Goal: Task Accomplishment & Management: Complete application form

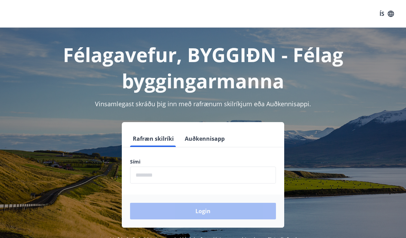
click at [218, 169] on input "phone" at bounding box center [203, 174] width 146 height 17
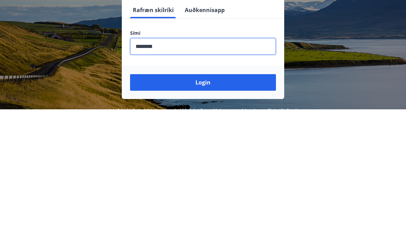
type input "********"
click at [226, 202] on button "Login" at bounding box center [203, 210] width 146 height 17
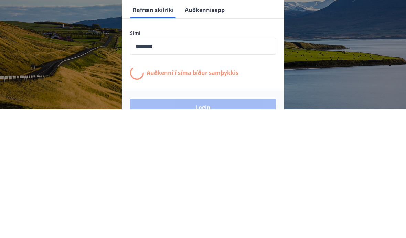
scroll to position [115, 0]
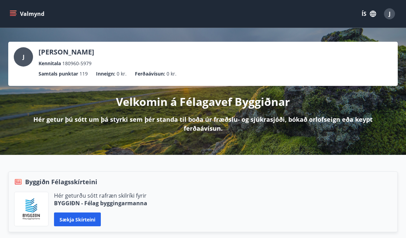
click at [16, 18] on button "Valmynd" at bounding box center [27, 14] width 39 height 12
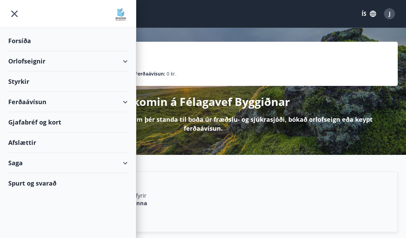
click at [39, 80] on div "Styrkir" at bounding box center [67, 81] width 119 height 20
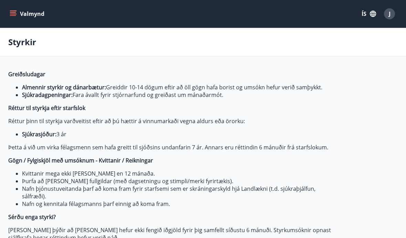
type input "***"
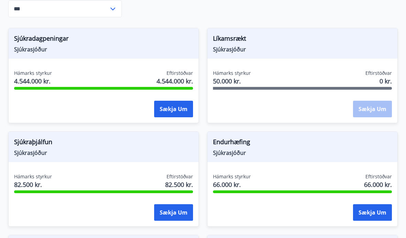
scroll to position [308, 0]
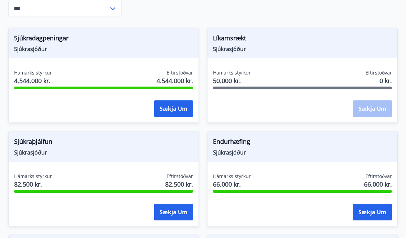
click at [331, 84] on div "Hámarks styrkur 50.000 kr. Eftirstöðvar 0 kr." at bounding box center [302, 78] width 179 height 17
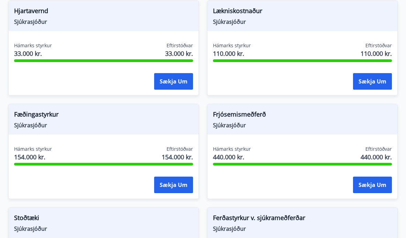
scroll to position [726, 0]
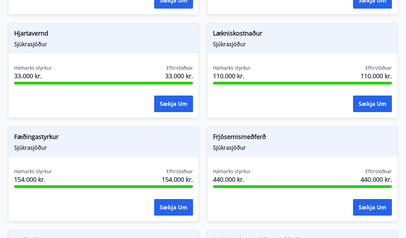
click at [375, 104] on button "Sækja um" at bounding box center [372, 103] width 39 height 17
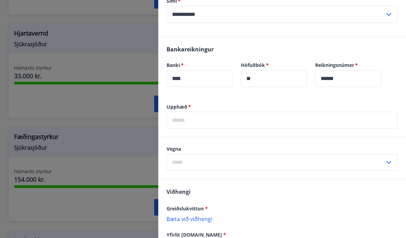
scroll to position [279, 0]
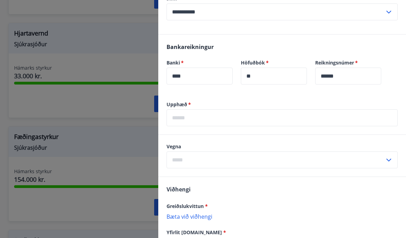
click at [338, 122] on input "text" at bounding box center [282, 117] width 231 height 17
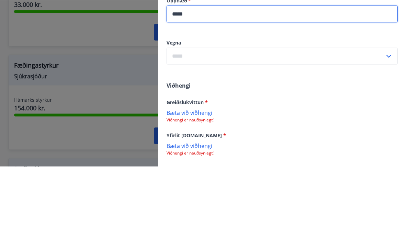
scroll to position [311, 0]
type input "*****"
click at [383, 119] on input "text" at bounding box center [276, 127] width 218 height 17
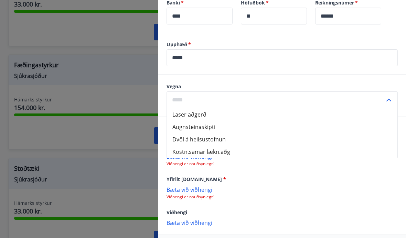
scroll to position [340, 0]
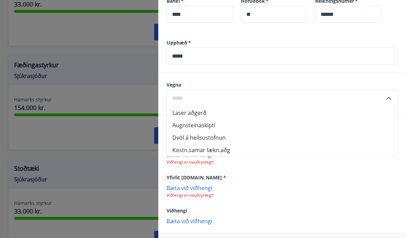
click at [217, 149] on li "Kostn.samar lækn.aðg" at bounding box center [282, 150] width 231 height 12
type input "**********"
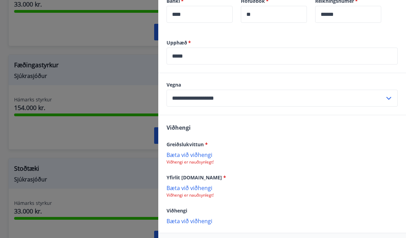
click at [209, 163] on p "Viðhengi er nauðsynlegt!" at bounding box center [282, 162] width 231 height 6
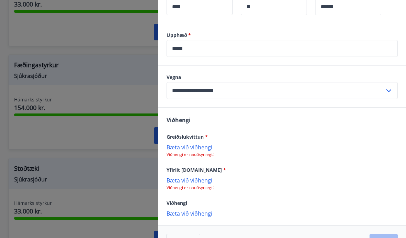
click at [196, 146] on p "Bæta við viðhengi" at bounding box center [282, 146] width 231 height 7
click at [204, 147] on p "Bæta við viðhengi" at bounding box center [282, 146] width 231 height 7
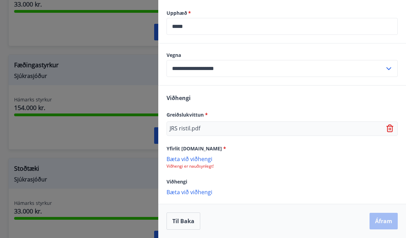
scroll to position [370, 0]
click at [223, 147] on span "*" at bounding box center [224, 148] width 3 height 7
click at [206, 159] on p "Bæta við viðhengi" at bounding box center [282, 158] width 231 height 7
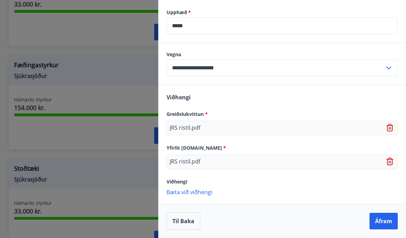
scroll to position [371, 0]
click at [381, 222] on button "Áfram" at bounding box center [384, 220] width 28 height 17
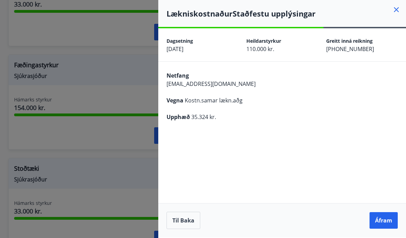
scroll to position [29, 0]
click at [379, 216] on button "Áfram" at bounding box center [384, 220] width 28 height 17
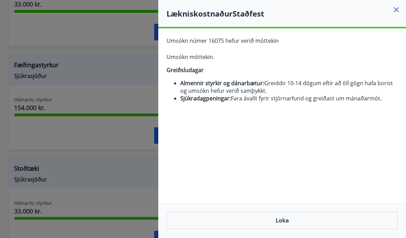
click at [286, 220] on button "Loka" at bounding box center [282, 219] width 231 height 17
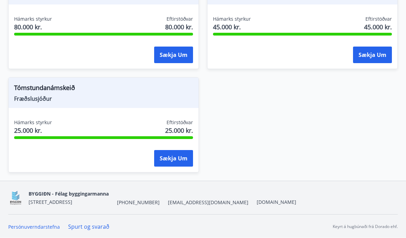
scroll to position [1086, 0]
